Goal: Check status: Check status

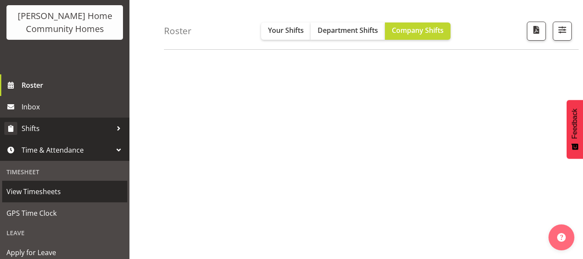
scroll to position [57, 0]
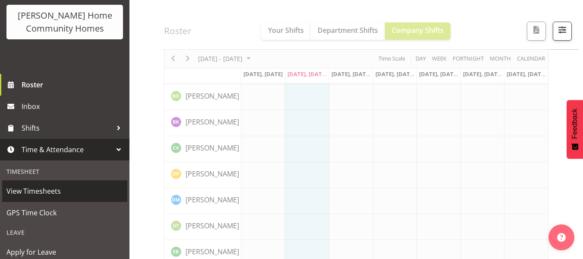
click at [29, 196] on span "View Timesheets" at bounding box center [64, 190] width 117 height 13
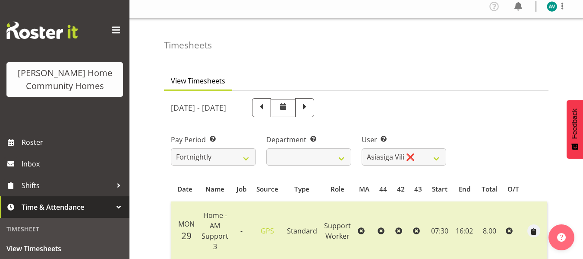
scroll to position [4, 0]
click at [310, 108] on span at bounding box center [304, 107] width 11 height 11
select select
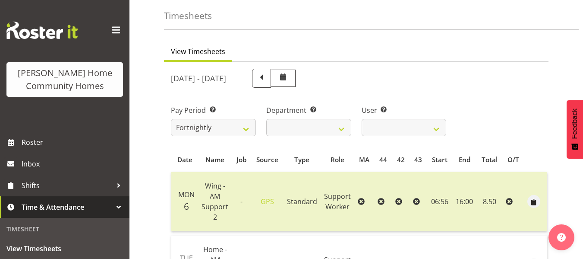
scroll to position [0, 0]
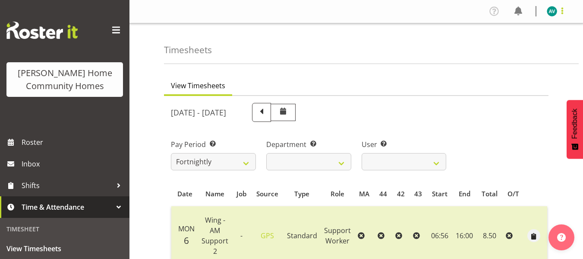
click at [558, 13] on span at bounding box center [562, 11] width 10 height 10
click at [519, 48] on link "Log Out" at bounding box center [526, 46] width 83 height 16
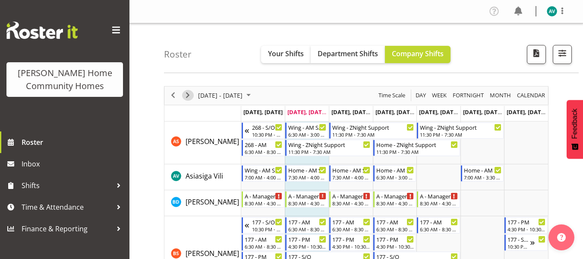
click at [188, 97] on span "Next" at bounding box center [188, 95] width 10 height 11
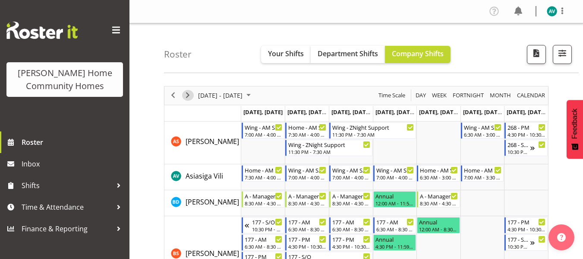
click at [188, 96] on span "Next" at bounding box center [188, 95] width 10 height 11
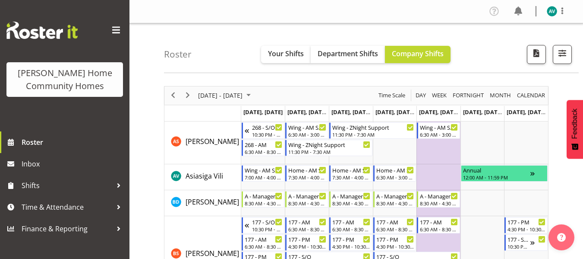
click at [185, 93] on span "Next" at bounding box center [188, 95] width 10 height 11
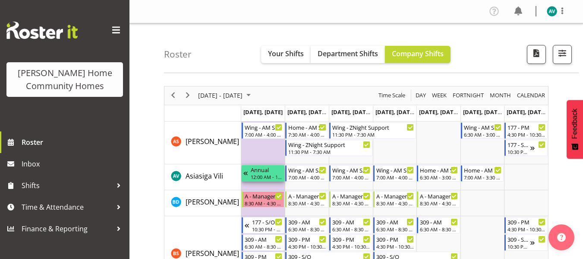
drag, startPoint x: 270, startPoint y: 165, endPoint x: 269, endPoint y: 132, distance: 32.8
click at [241, 121] on div "Wing - AM Support 2 7:00 AM - 4:00 PM Home - AM Support 3 7:30 AM - 4:00 PM Win…" at bounding box center [241, 121] width 0 height 0
click at [562, 56] on span "button" at bounding box center [562, 53] width 11 height 11
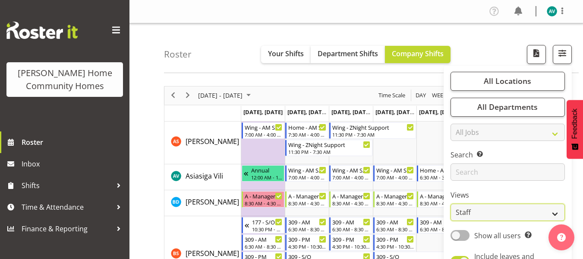
click at [504, 217] on select "Staff Role Shift - Horizontal Shift - Vertical Staff - Location" at bounding box center [508, 211] width 114 height 17
select select "role"
click at [451, 203] on select "Staff Role Shift - Horizontal Shift - Vertical Staff - Location" at bounding box center [508, 211] width 114 height 17
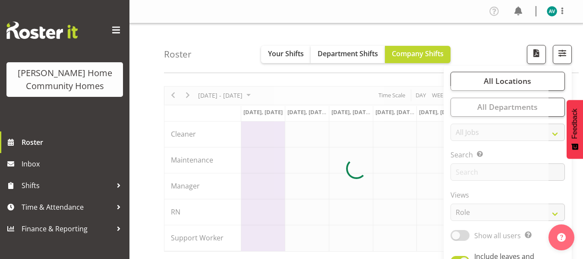
click at [484, 54] on div "Roster Your Shifts Department Shifts Company Shifts All Locations Clear 177 Hal…" at bounding box center [371, 48] width 415 height 50
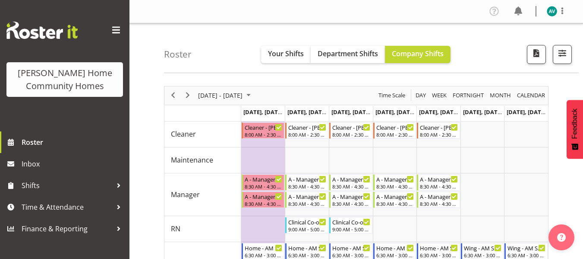
click at [484, 54] on div "Roster Your Shifts Department Shifts Company Shifts All Locations Clear 177 Hal…" at bounding box center [371, 48] width 415 height 50
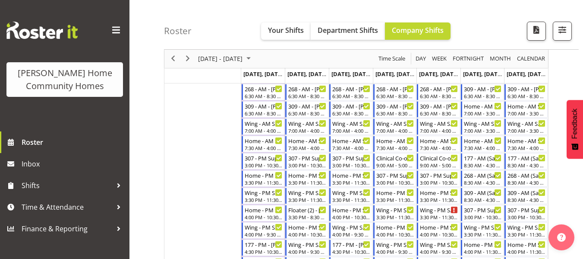
scroll to position [245, 0]
click at [254, 147] on div "7:30 AM - 4:00 PM" at bounding box center [264, 147] width 38 height 7
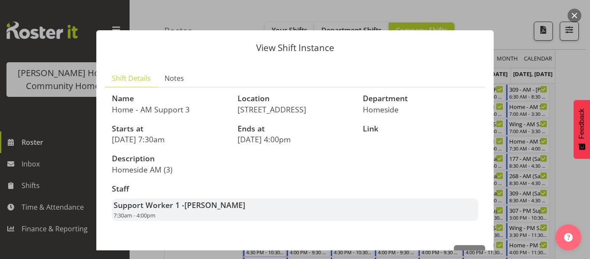
click at [571, 59] on div at bounding box center [295, 129] width 590 height 259
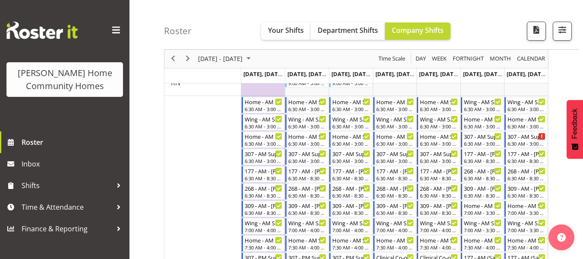
scroll to position [144, 0]
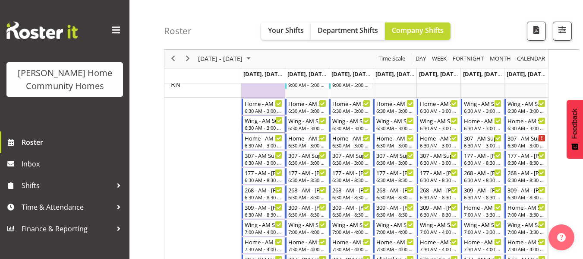
click at [254, 127] on div "6:30 AM - 3:00 PM" at bounding box center [264, 127] width 38 height 7
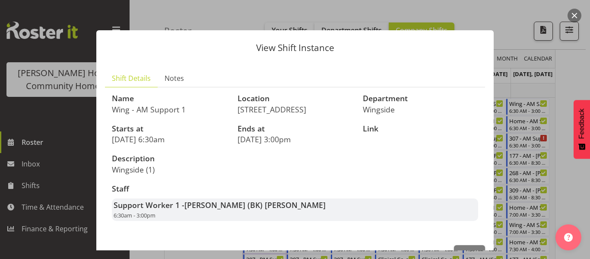
click at [574, 67] on div at bounding box center [295, 129] width 590 height 259
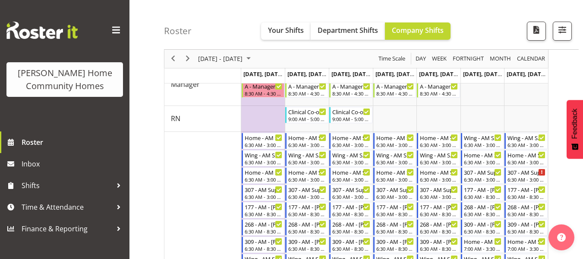
scroll to position [0, 0]
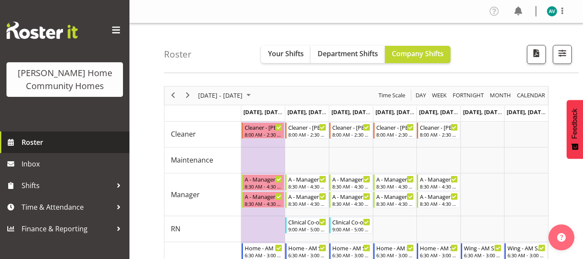
click at [48, 144] on span "Roster" at bounding box center [74, 142] width 104 height 13
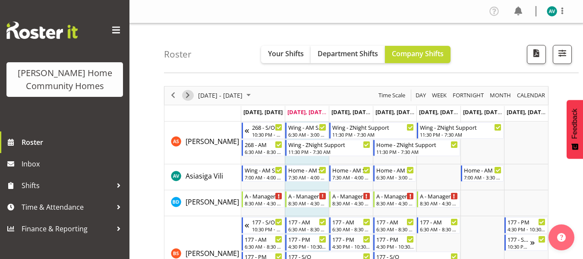
click at [186, 95] on span "Next" at bounding box center [188, 95] width 10 height 11
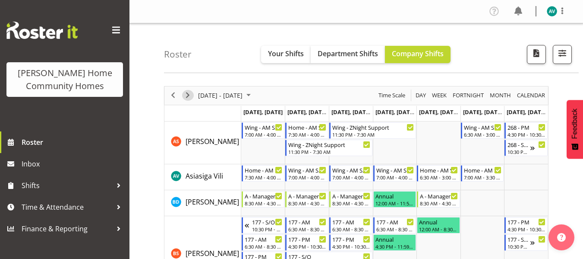
click at [187, 92] on span "Next" at bounding box center [188, 95] width 10 height 11
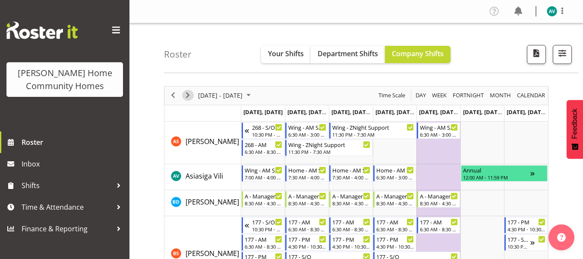
click at [186, 90] on span "Next" at bounding box center [188, 95] width 10 height 11
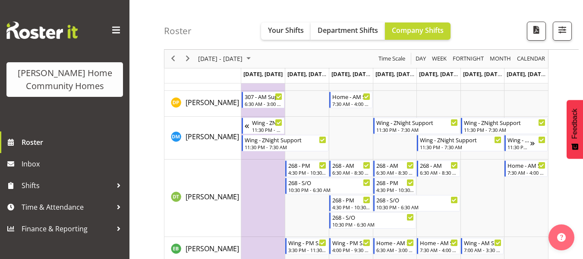
scroll to position [314, 0]
